Goal: Check status: Check status

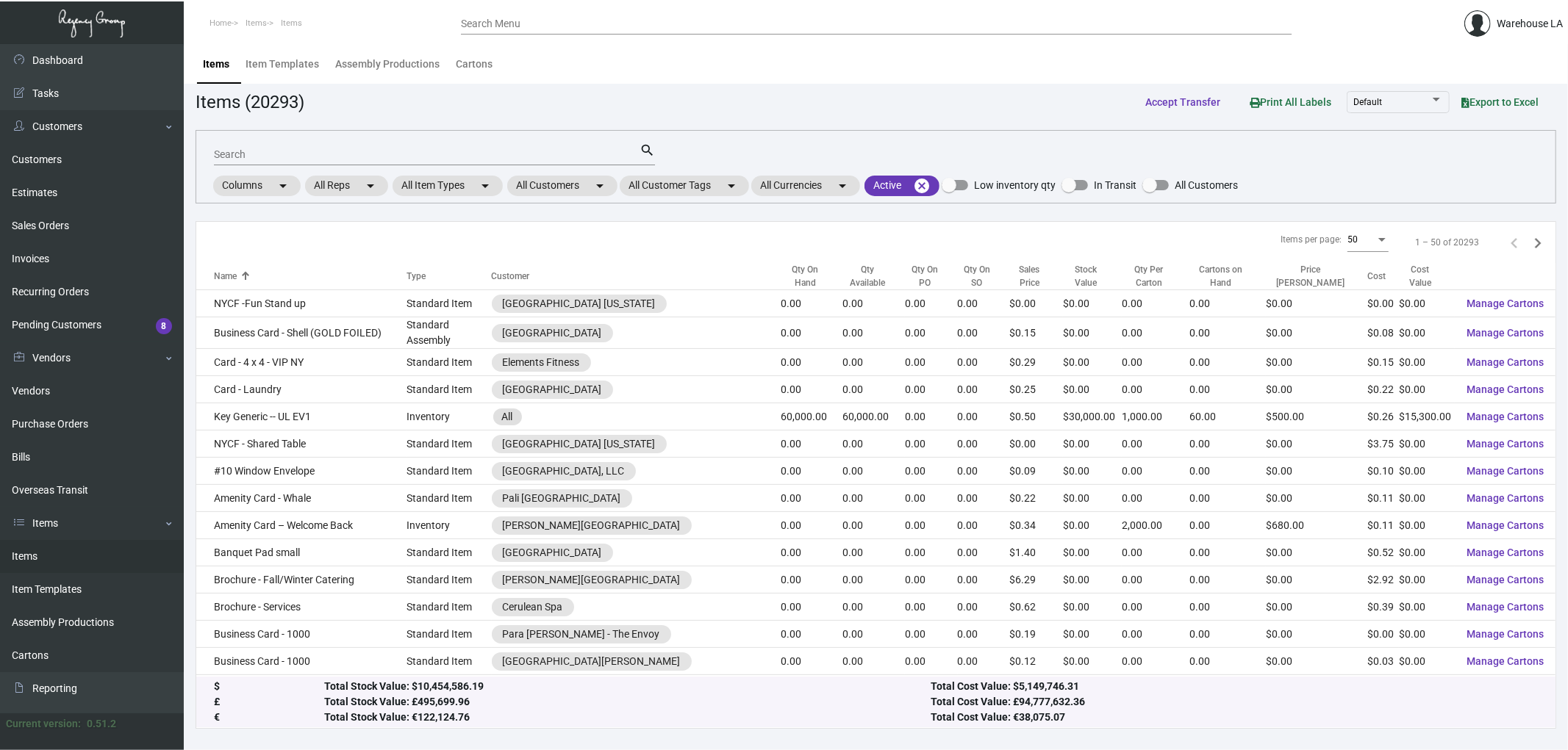
click at [633, 33] on div "Search Menu" at bounding box center [876, 23] width 831 height 22
click at [632, 24] on input "Search Menu" at bounding box center [876, 24] width 831 height 12
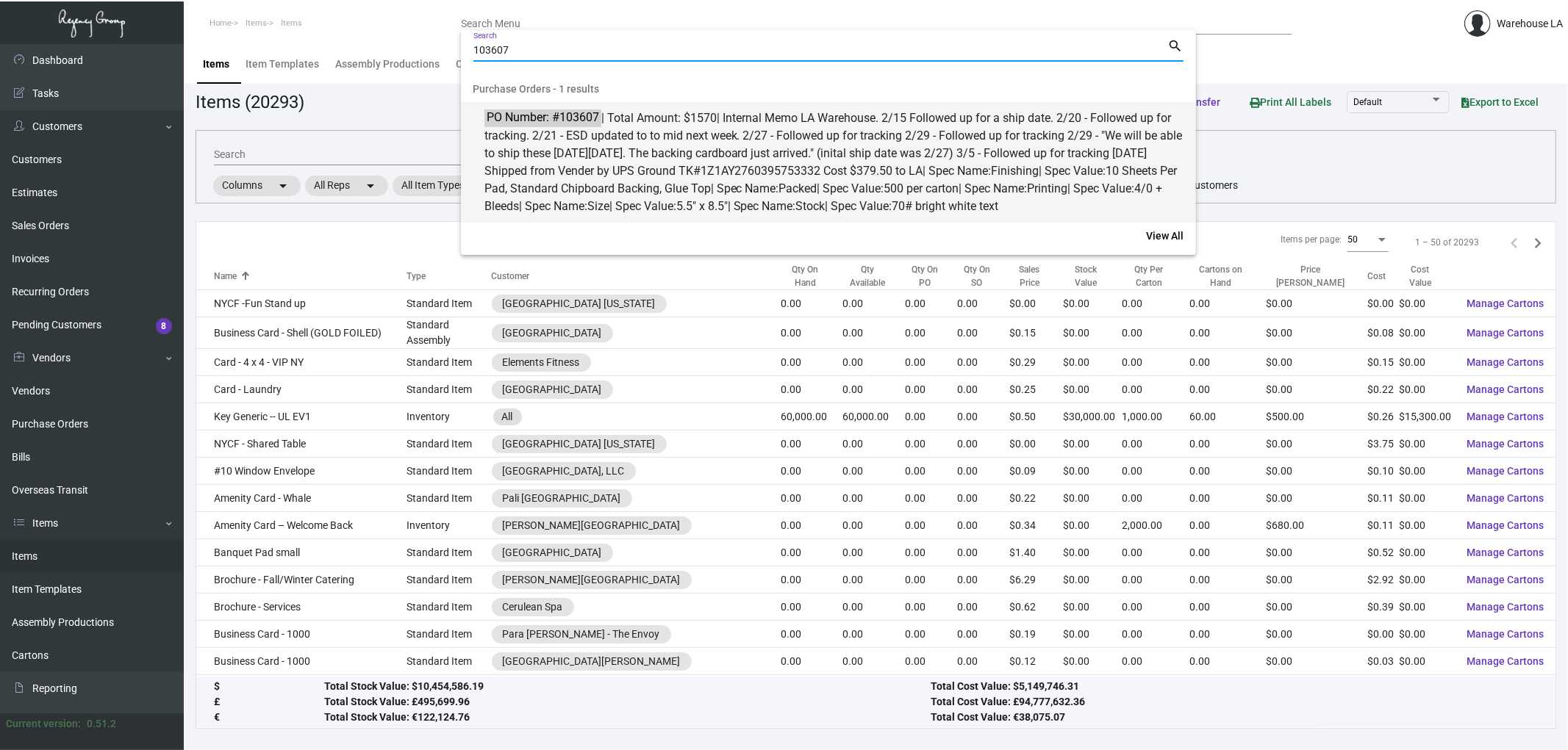
type input "103607"
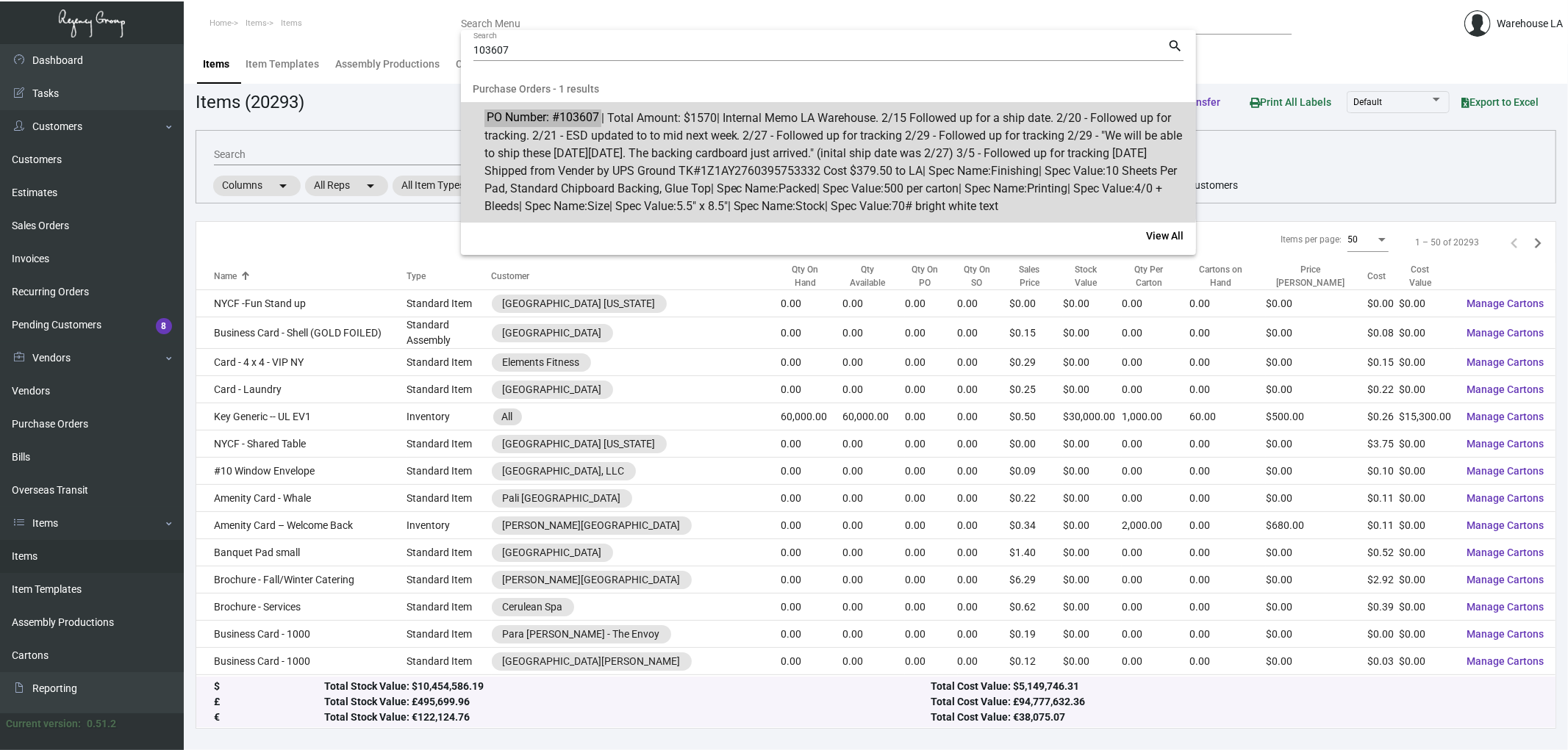
click at [638, 132] on span "PO Number: #103607 | Total Amount: $1570 | Internal Memo LA Warehouse. 2/15 Fol…" at bounding box center [837, 162] width 705 height 106
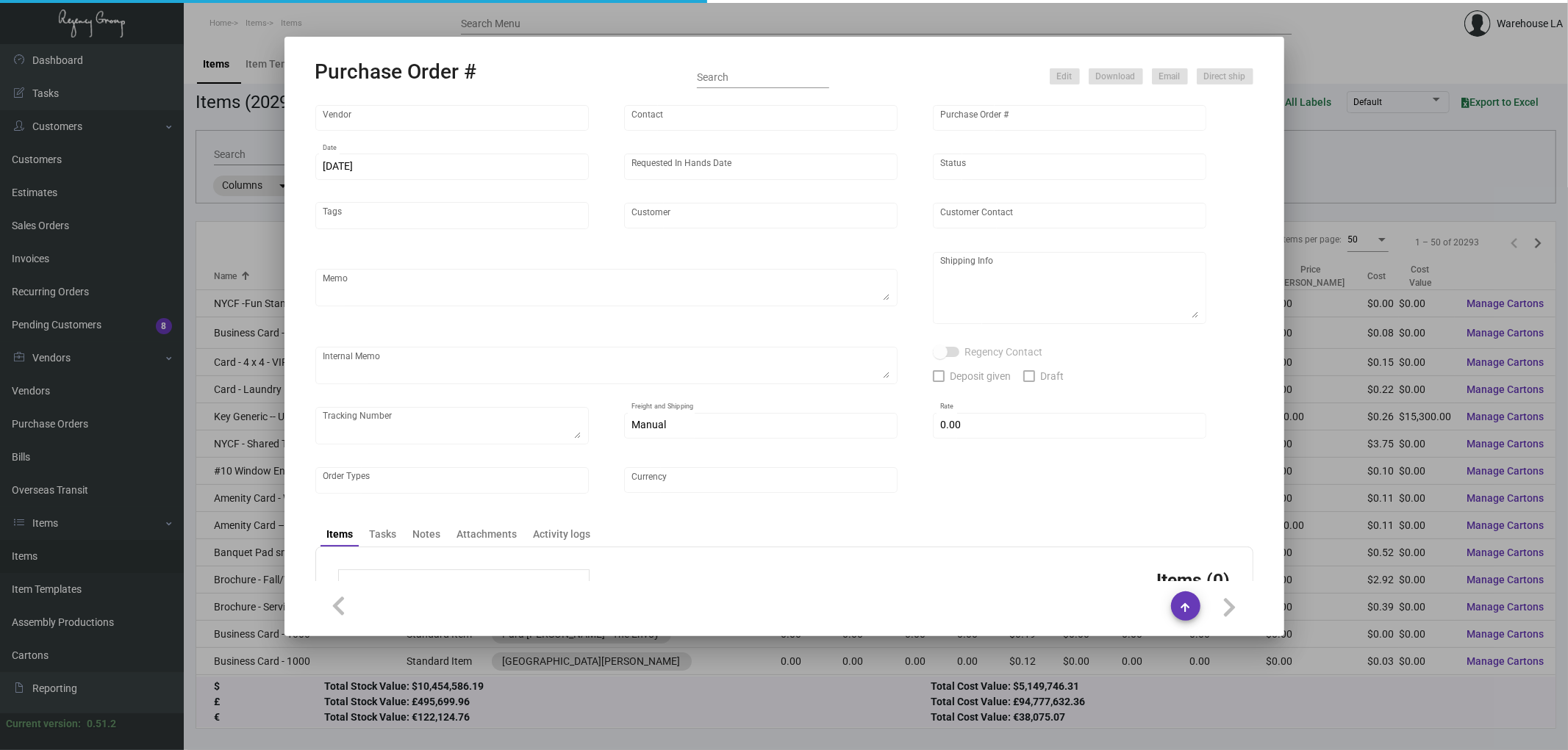
type input "Offset Press Inc"
type input "[PERSON_NAME] -"
type input "103607"
type input "[DATE]"
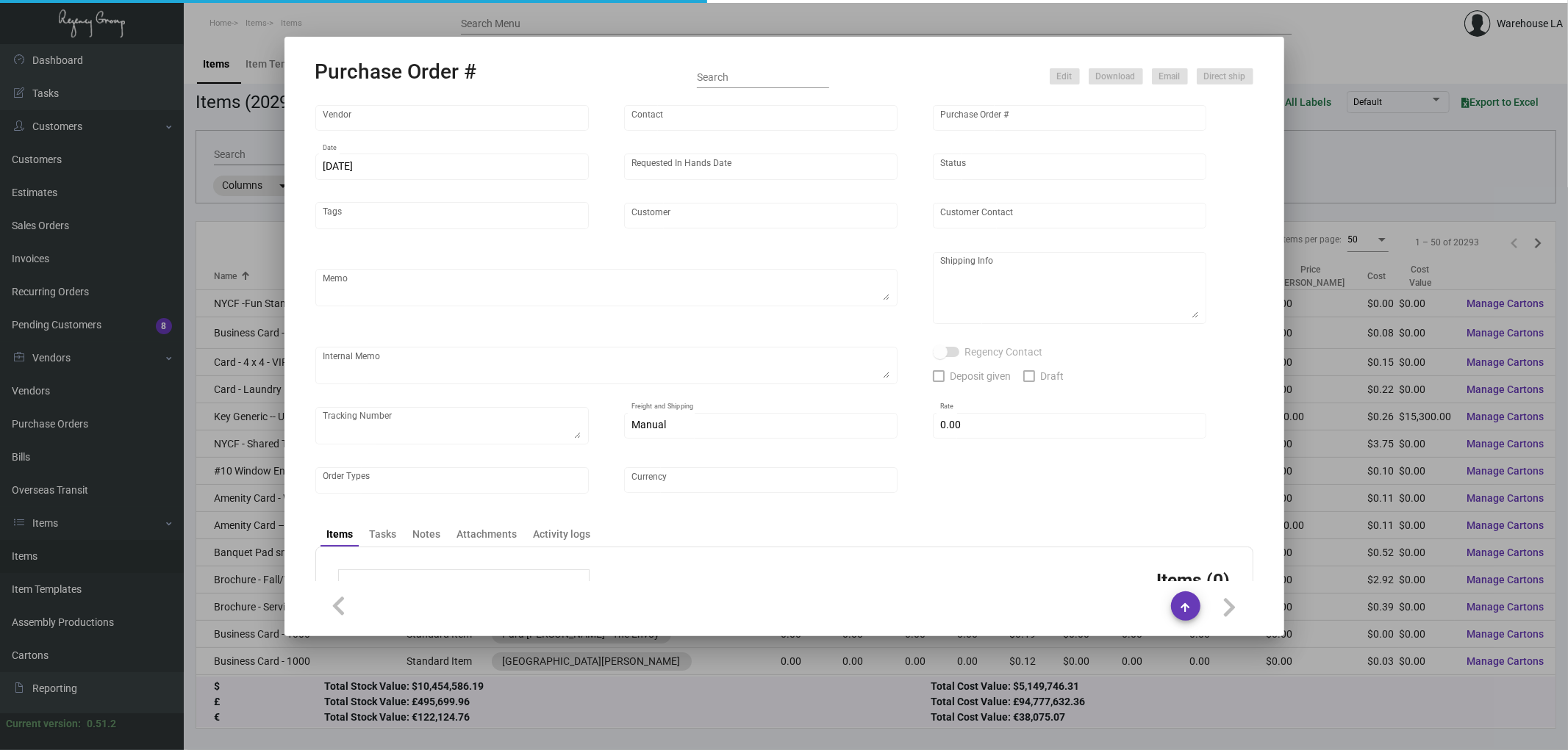
type input "[GEOGRAPHIC_DATA]"
type textarea "Please reach out to SH/Manny for LTL/UPS labels."
type textarea "Regency Group LA [STREET_ADDRESS]"
type textarea "LA Warehouse. 2/15 Followed up for a ship date. 2/20 - Followed up for tracking…"
checkbox input "true"
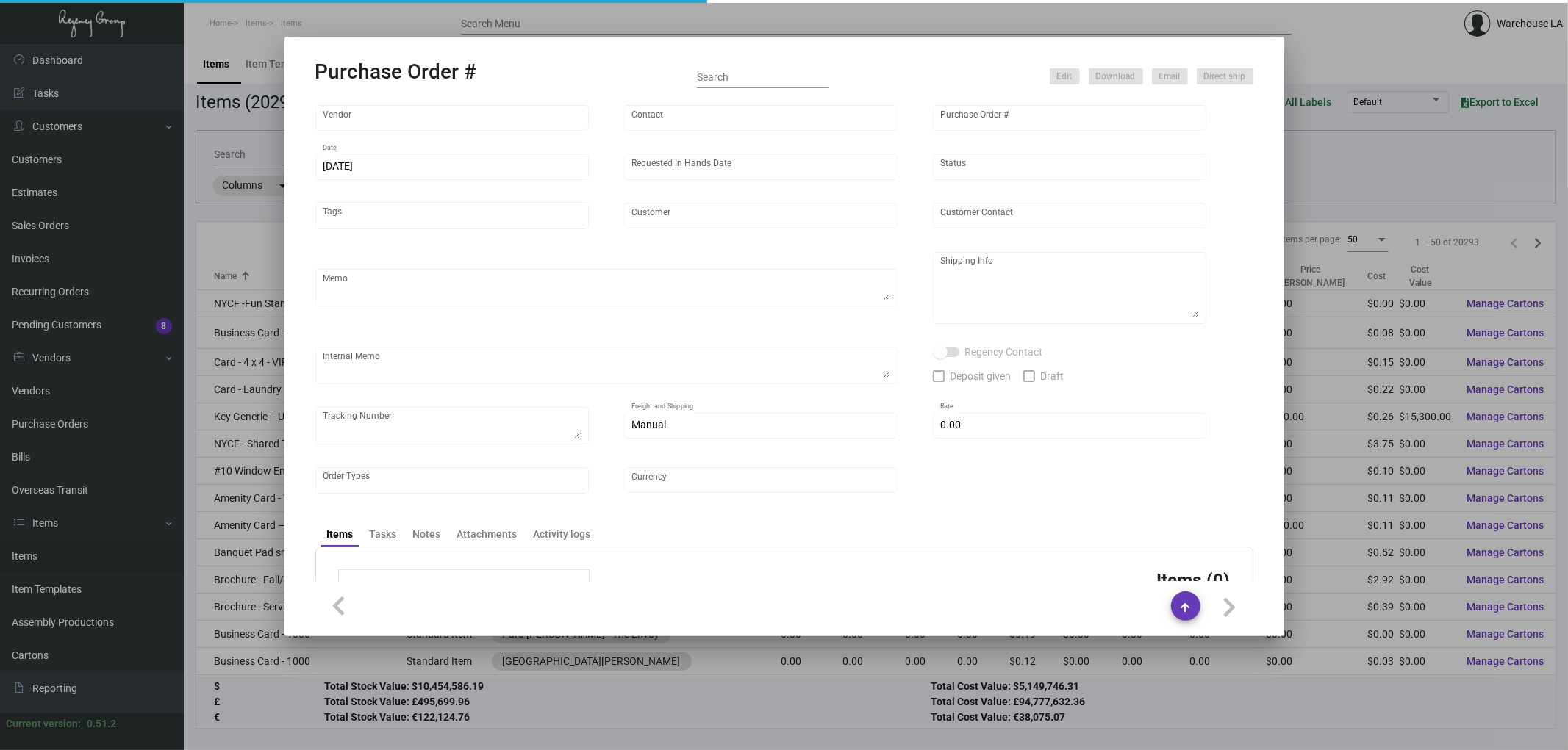
type input "$ 0.00"
type input "United States Dollar $"
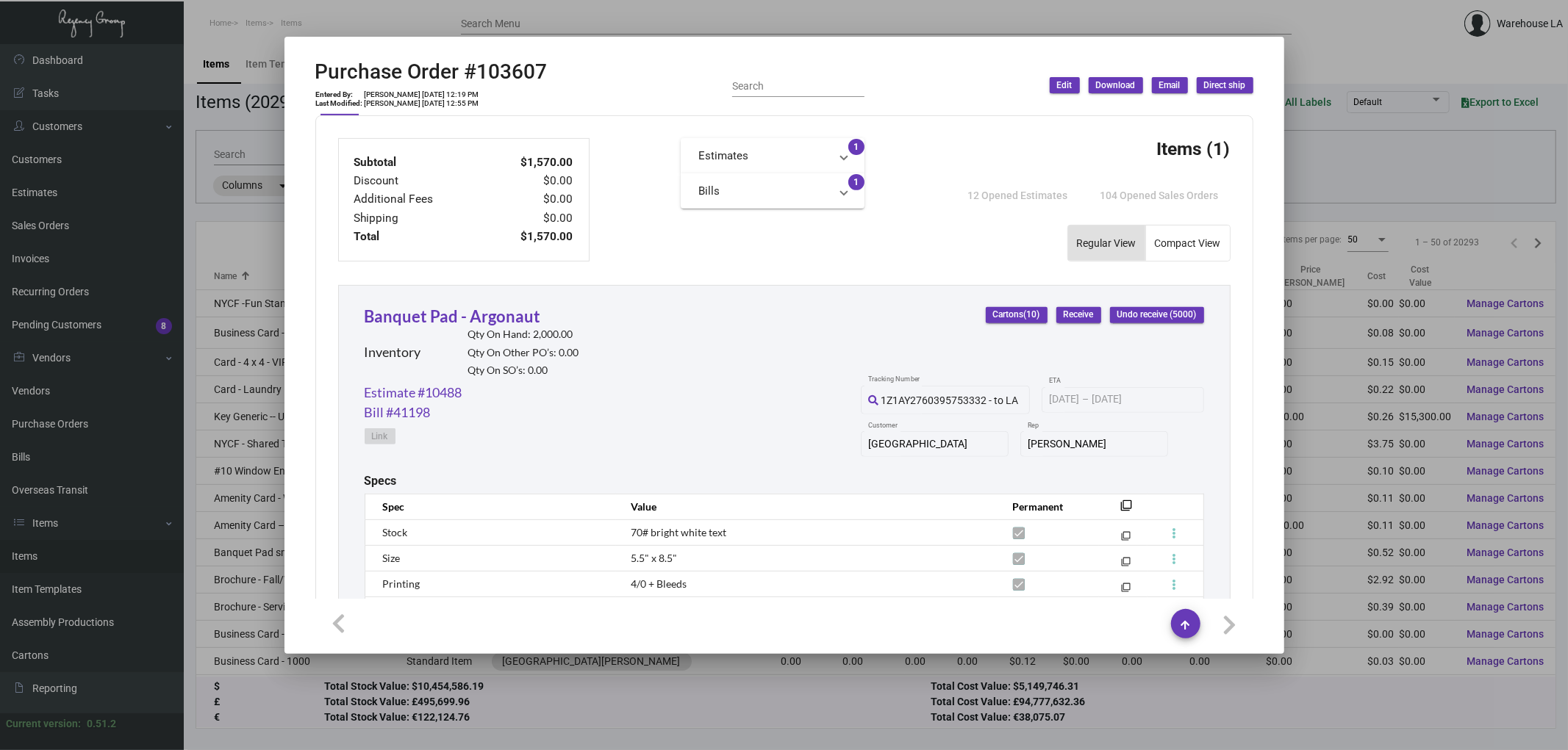
scroll to position [571, 0]
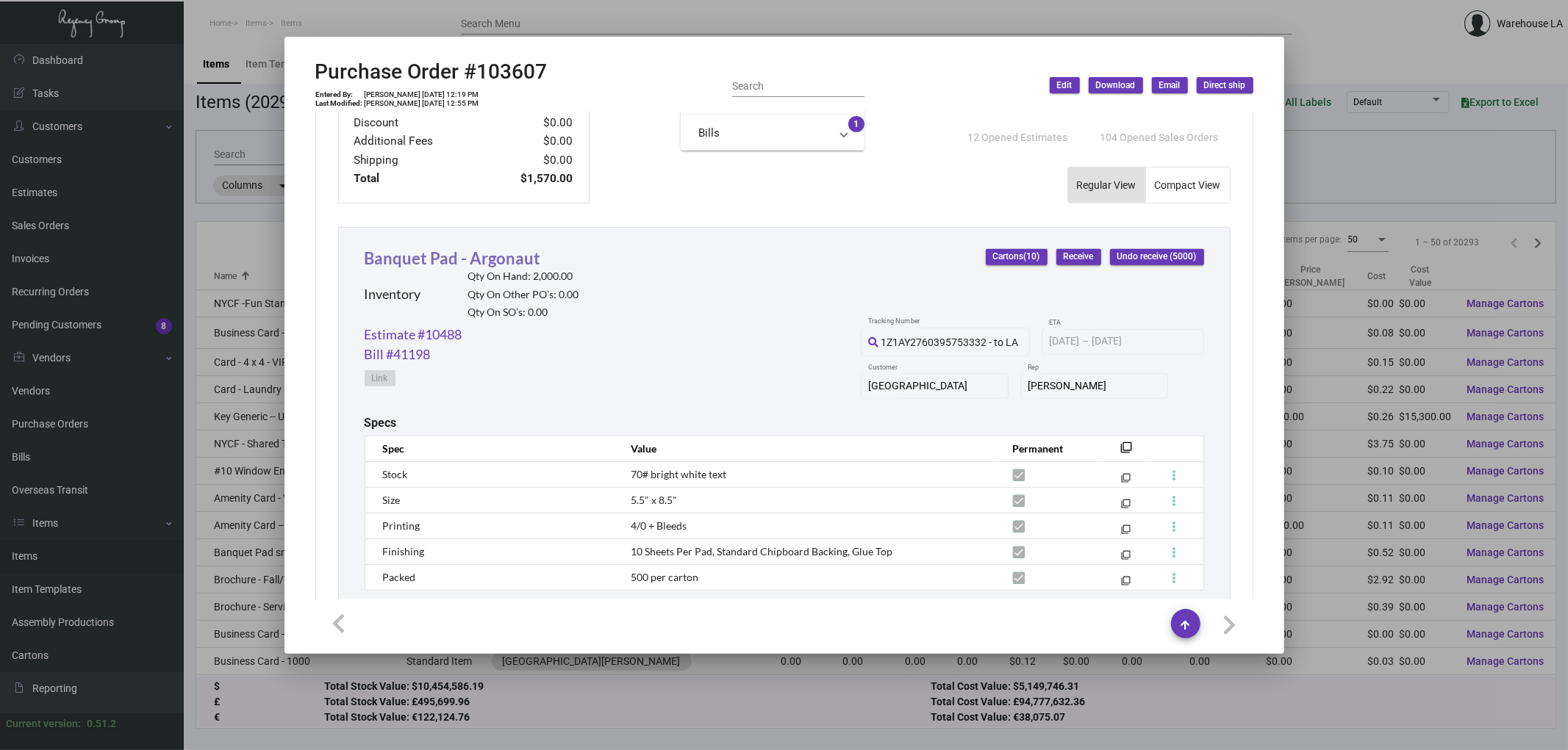
click at [496, 260] on link "Banquet Pad - Argonaut" at bounding box center [452, 258] width 176 height 20
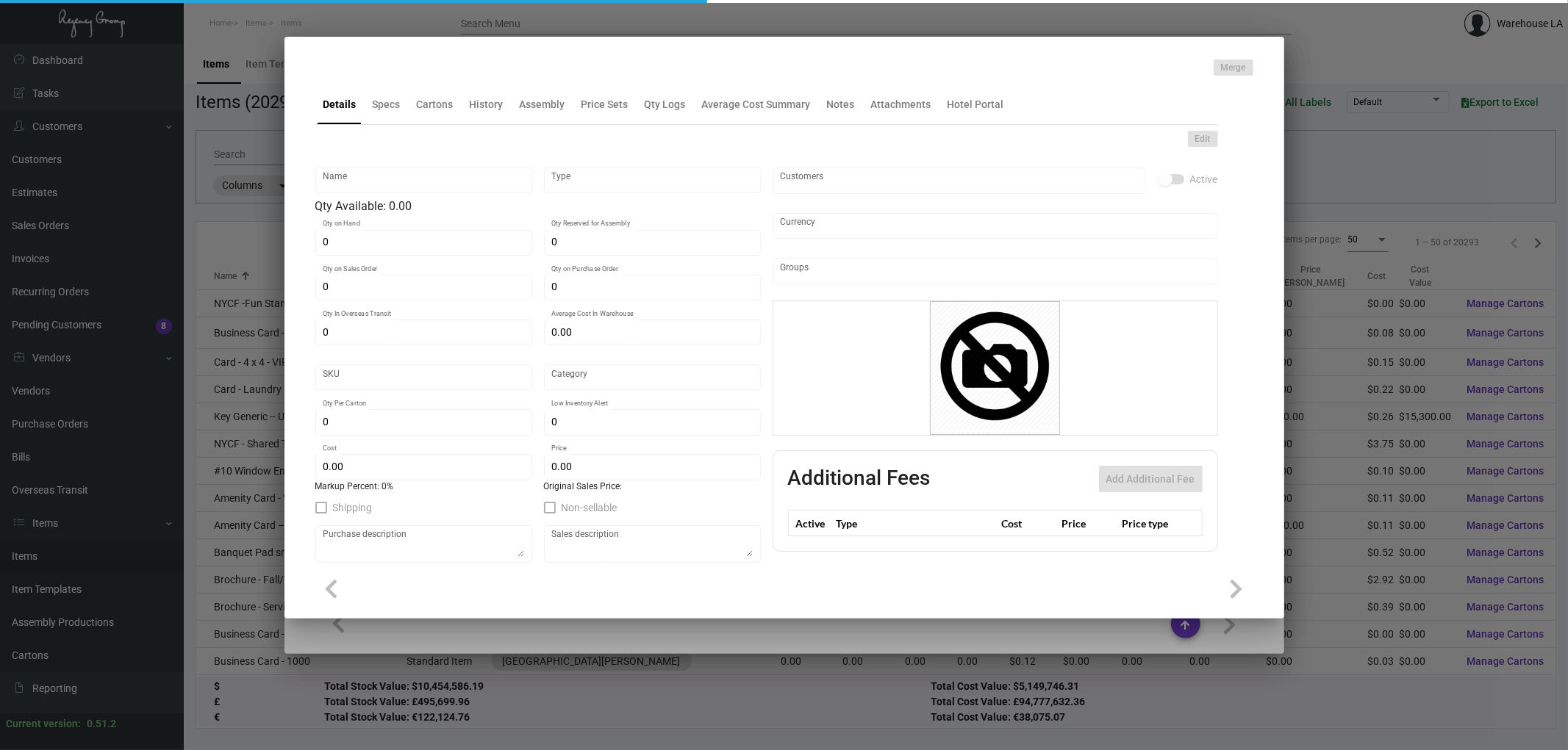
type input "Banquet Pad - Argonaut"
type input "Inventory"
type input "2,000"
type input "$ 0.314"
type input "Inventory"
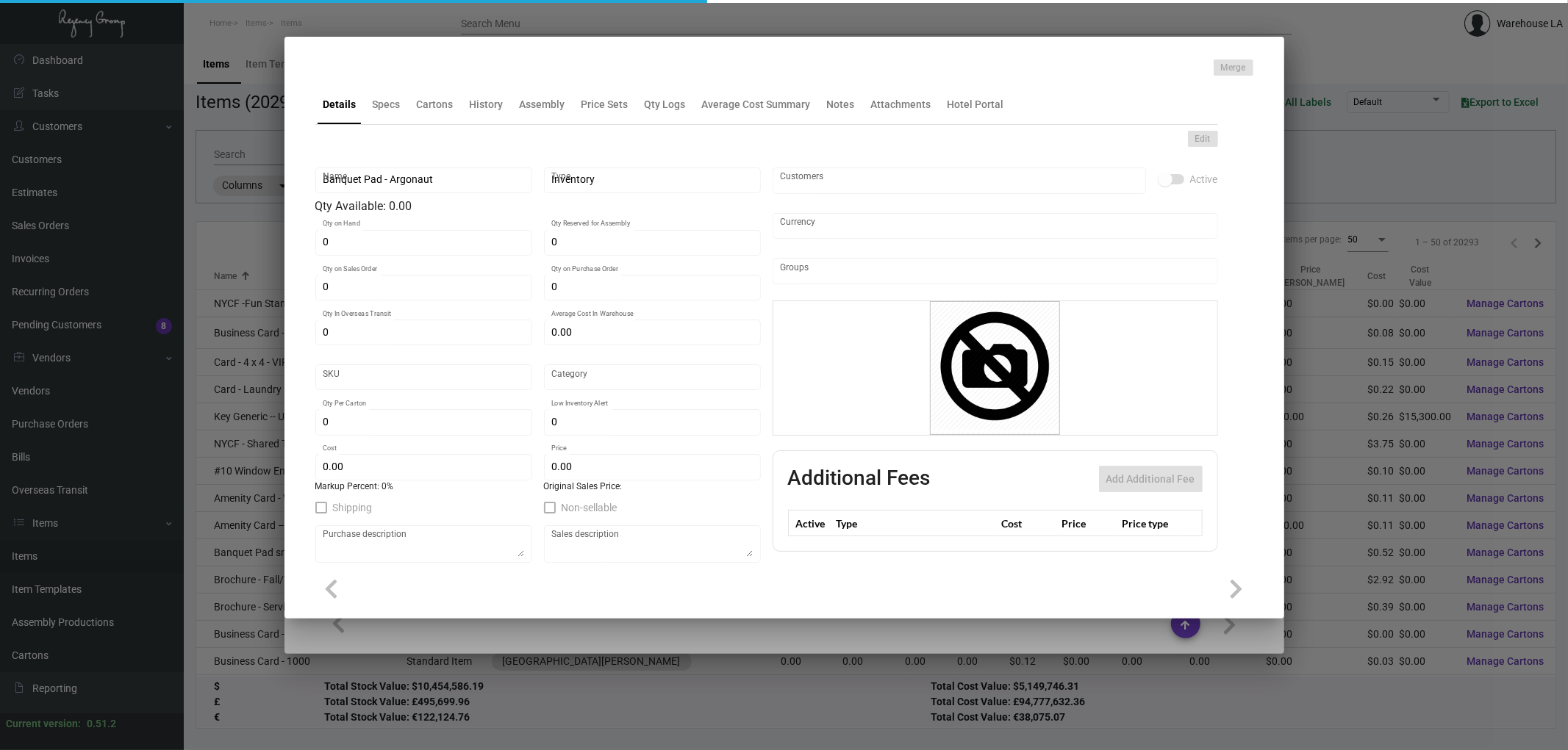
type input "500"
type input "$ 0.314"
type input "$ 0.7396"
checkbox input "true"
type input "United States Dollar $"
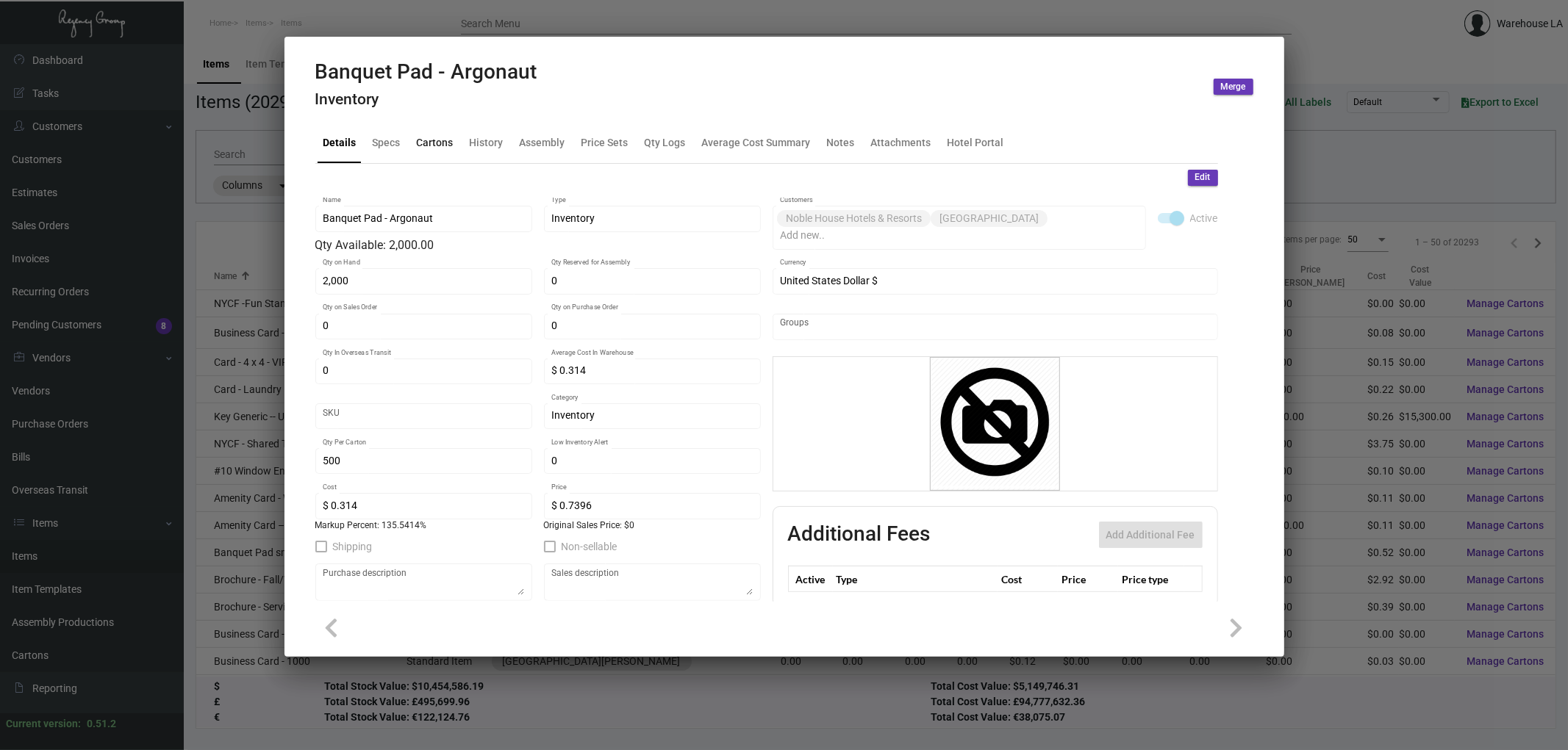
click at [443, 136] on div "Cartons" at bounding box center [435, 143] width 37 height 16
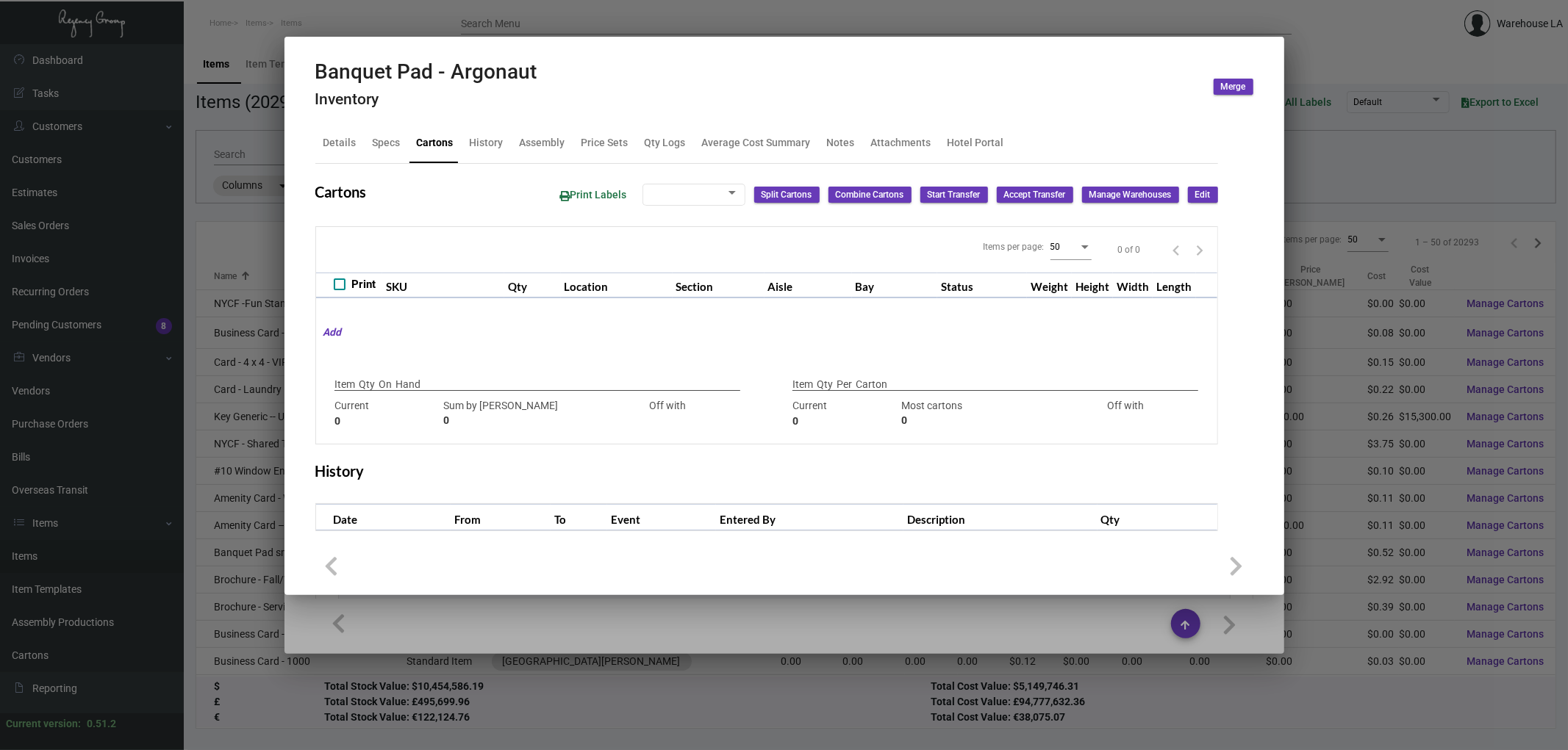
checkbox input "true"
type input "2,000"
type input "2000"
type input "0"
type input "500"
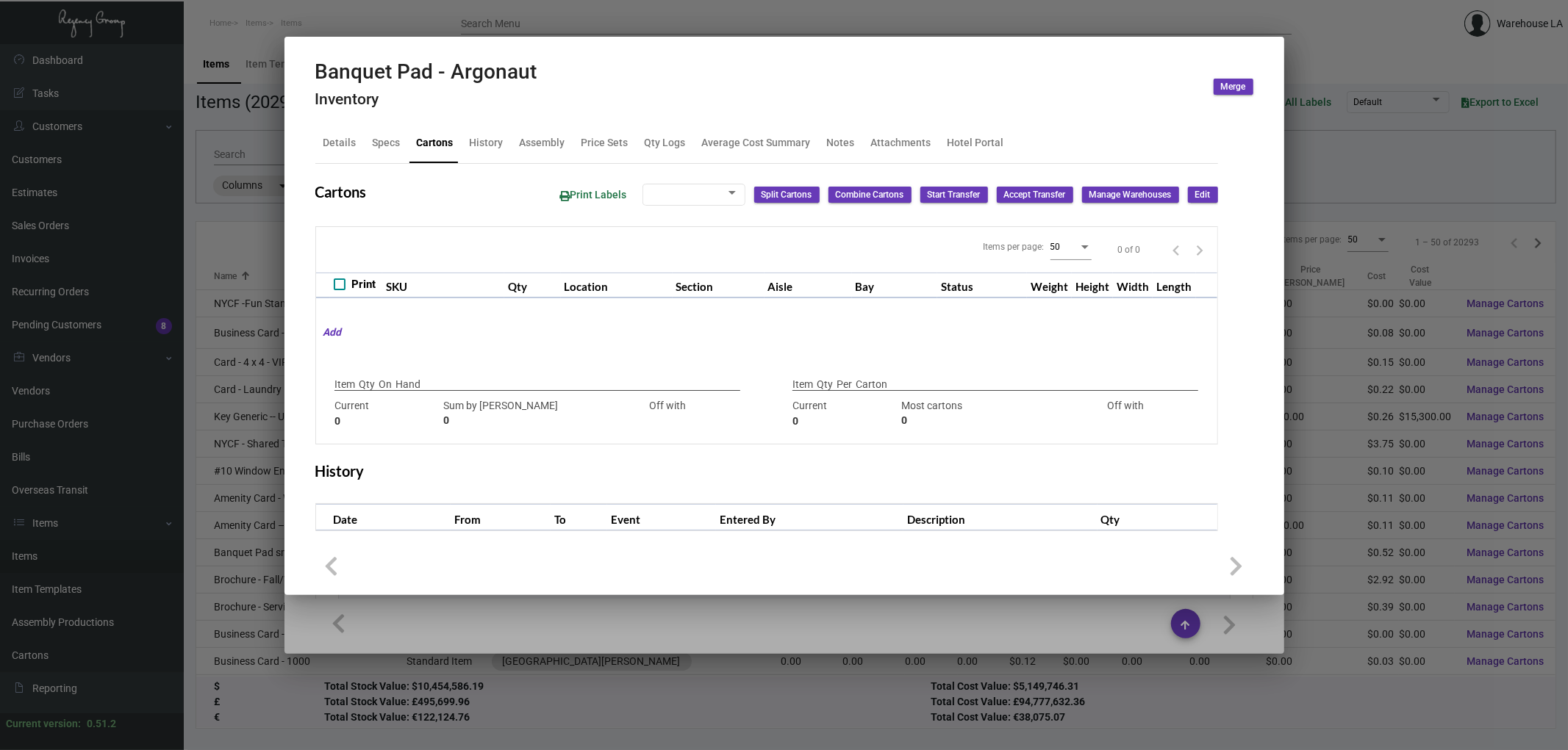
type input "500"
type input "0"
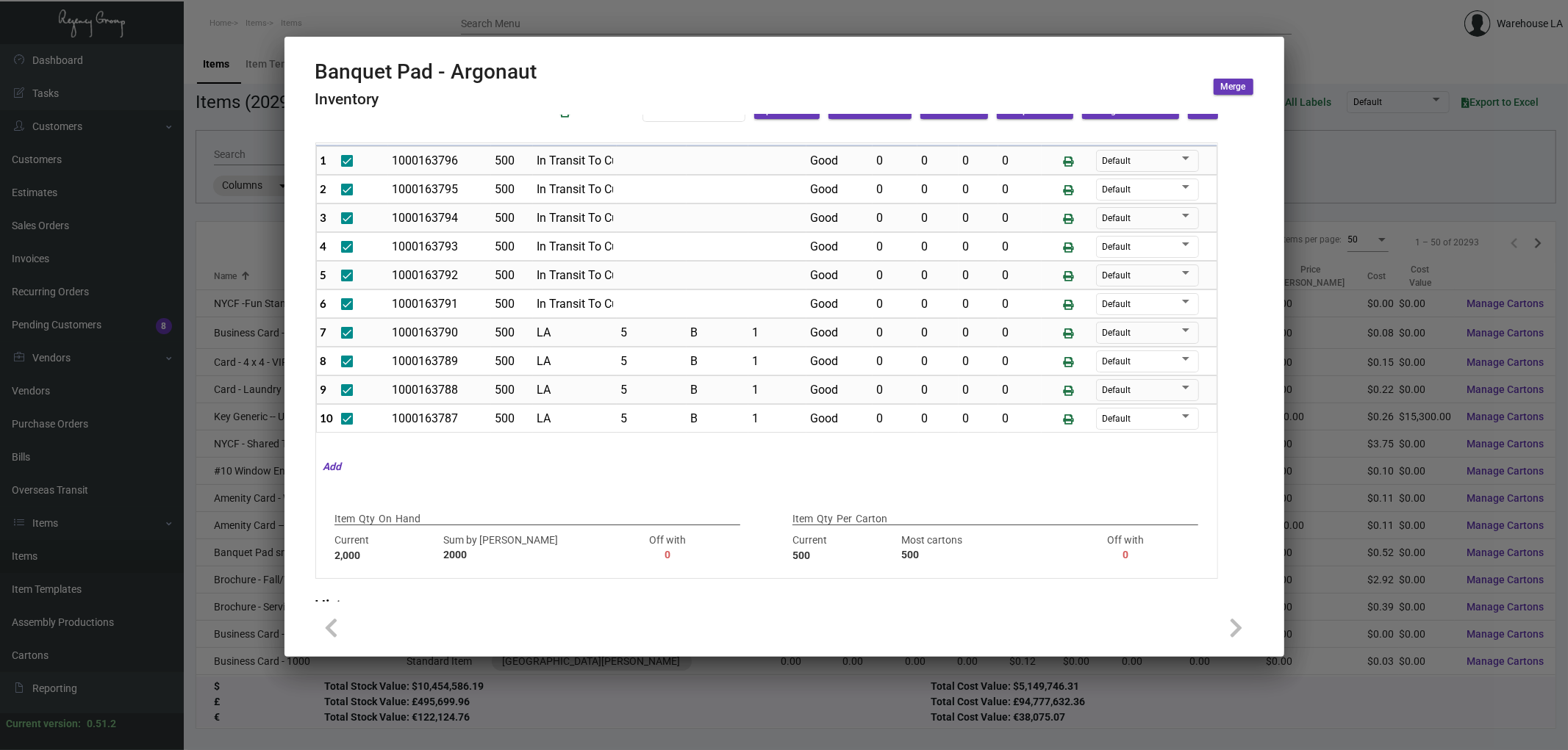
scroll to position [222, 0]
